Goal: Transaction & Acquisition: Purchase product/service

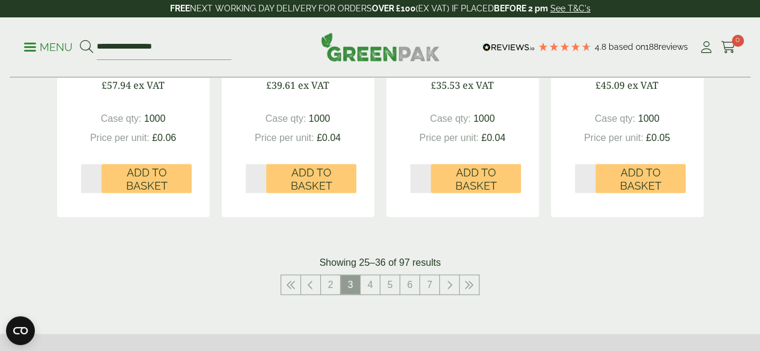
scroll to position [1247, 0]
click at [368, 294] on link "4" at bounding box center [369, 284] width 19 height 19
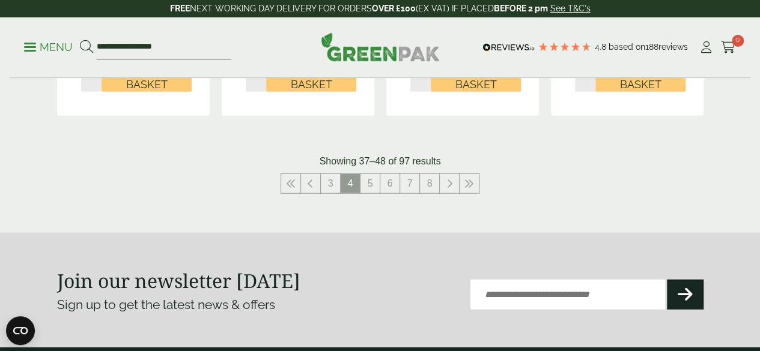
scroll to position [1411, 0]
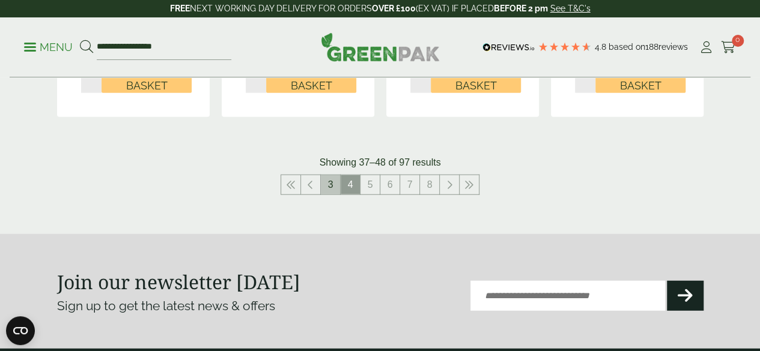
click at [333, 193] on link "3" at bounding box center [330, 184] width 19 height 19
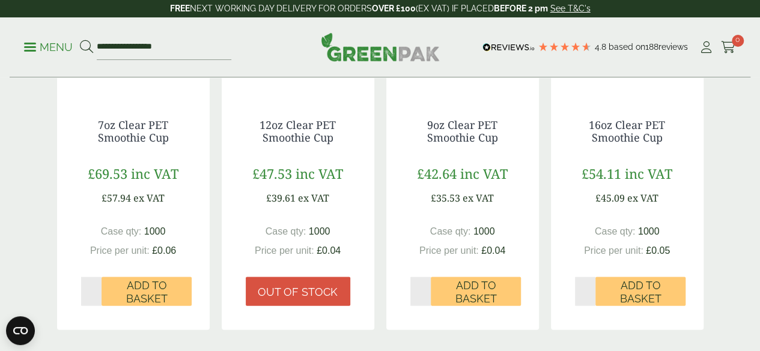
scroll to position [1158, 0]
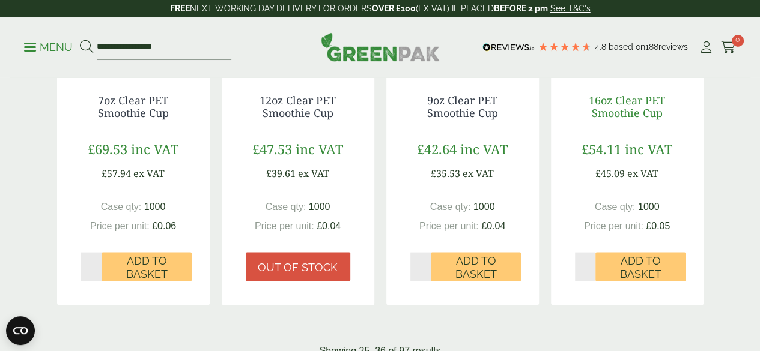
click at [645, 121] on link "16oz Clear PET Smoothie Cup" at bounding box center [627, 107] width 76 height 28
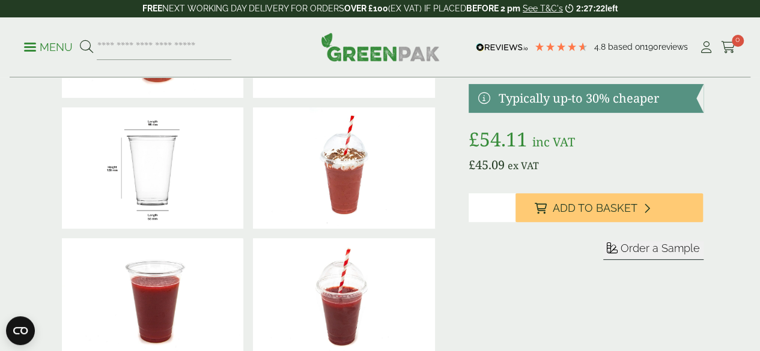
scroll to position [138, 0]
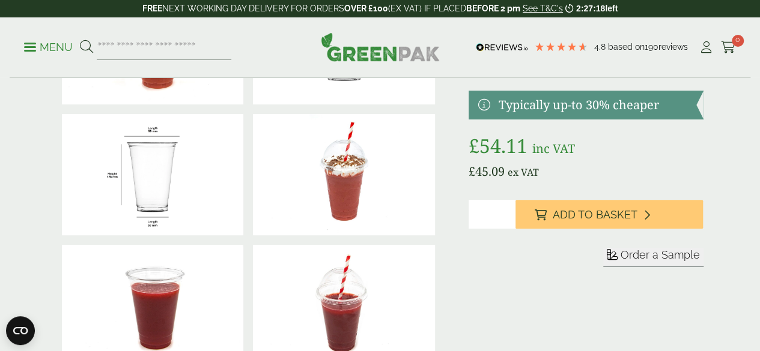
click at [135, 218] on img at bounding box center [153, 174] width 182 height 121
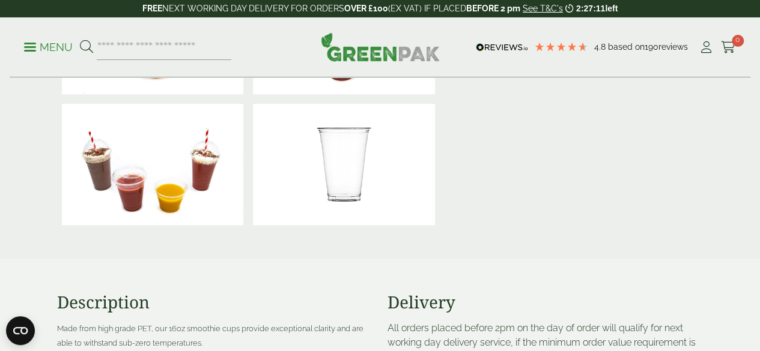
scroll to position [445, 0]
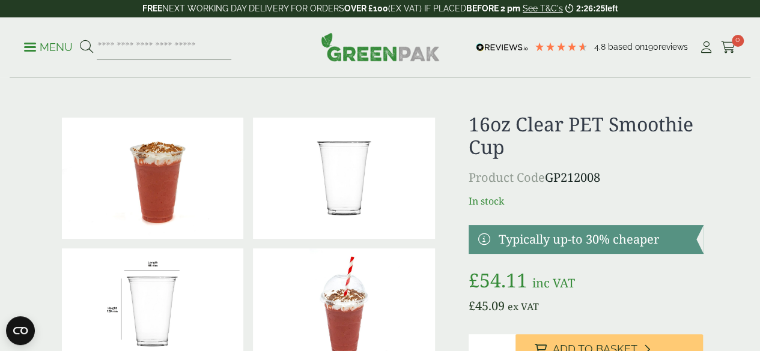
scroll to position [0, 0]
